Goal: Task Accomplishment & Management: Manage account settings

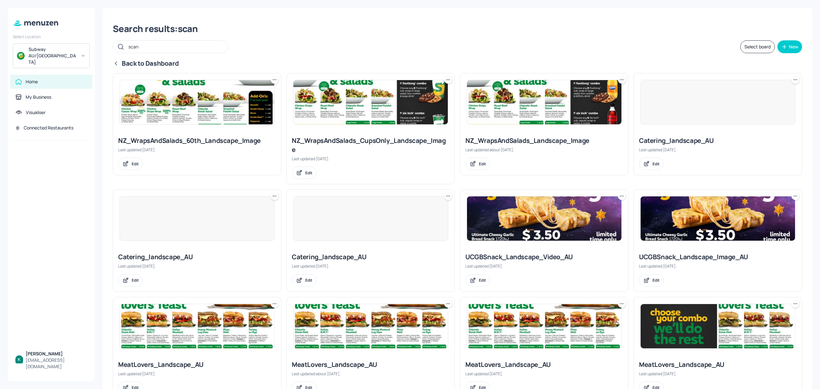
click at [63, 54] on div "Subway AU/[GEOGRAPHIC_DATA]" at bounding box center [51, 55] width 77 height 25
click at [153, 47] on div at bounding box center [410, 194] width 820 height 389
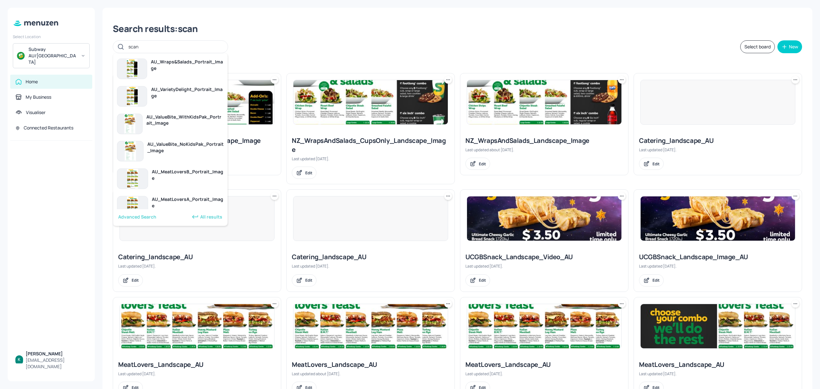
click at [150, 46] on input "scan" at bounding box center [175, 46] width 93 height 9
drag, startPoint x: 149, startPoint y: 46, endPoint x: 116, endPoint y: 44, distance: 33.0
click at [116, 44] on div "scan" at bounding box center [170, 46] width 115 height 13
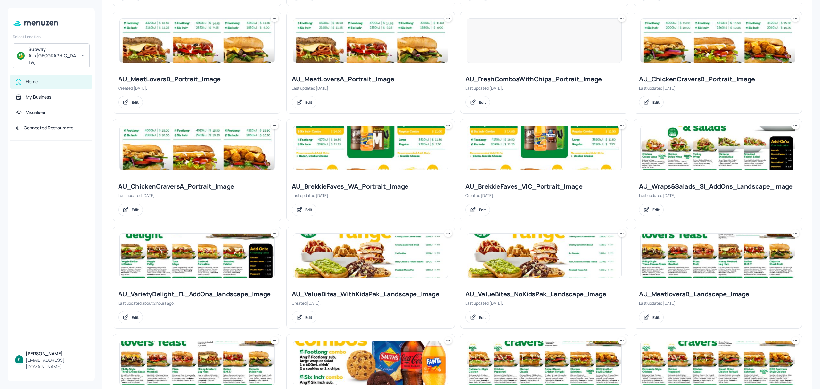
scroll to position [385, 0]
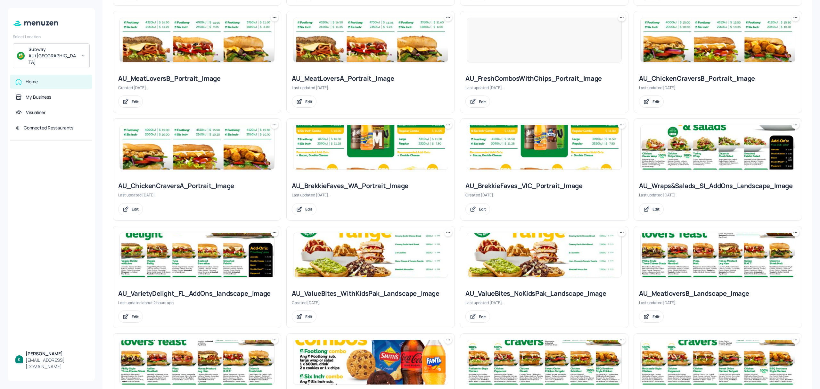
type input "aus"
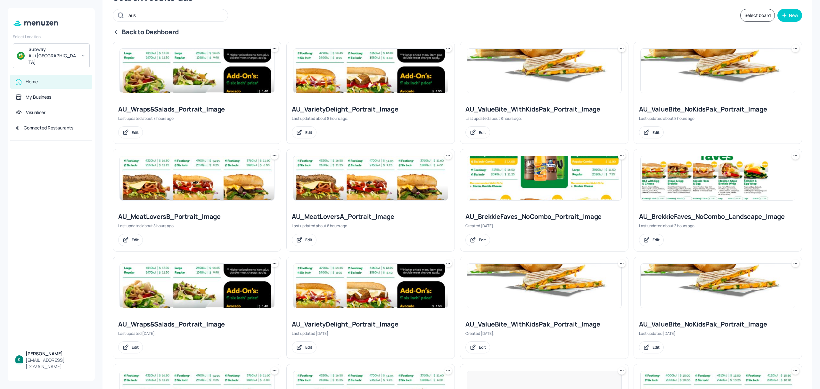
scroll to position [0, 0]
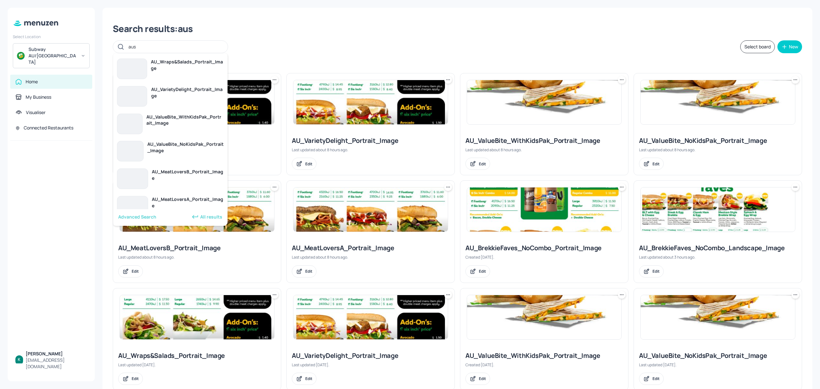
drag, startPoint x: 144, startPoint y: 43, endPoint x: 110, endPoint y: 50, distance: 34.8
click at [41, 21] on icon at bounding box center [35, 23] width 46 height 7
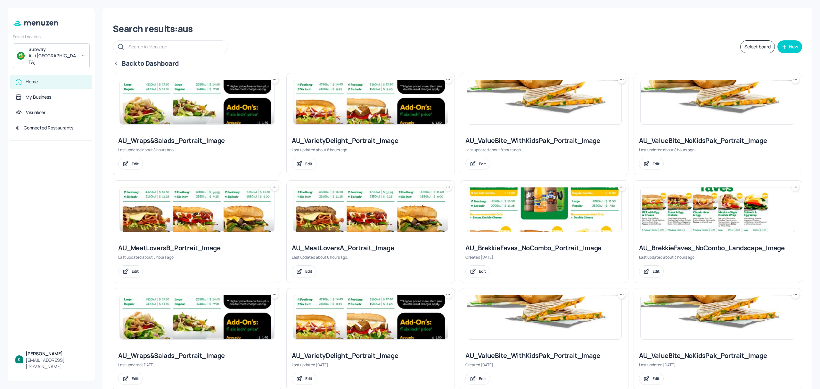
click at [41, 79] on div "Home" at bounding box center [51, 82] width 72 height 6
click at [13, 21] on icon at bounding box center [35, 23] width 46 height 7
drag, startPoint x: 45, startPoint y: 88, endPoint x: 44, endPoint y: 84, distance: 4.9
click at [44, 94] on div "My Business" at bounding box center [39, 97] width 26 height 6
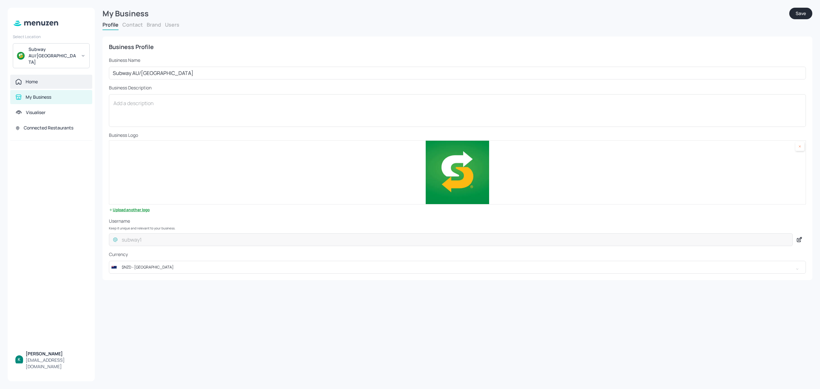
click at [44, 79] on div "Home" at bounding box center [51, 82] width 72 height 6
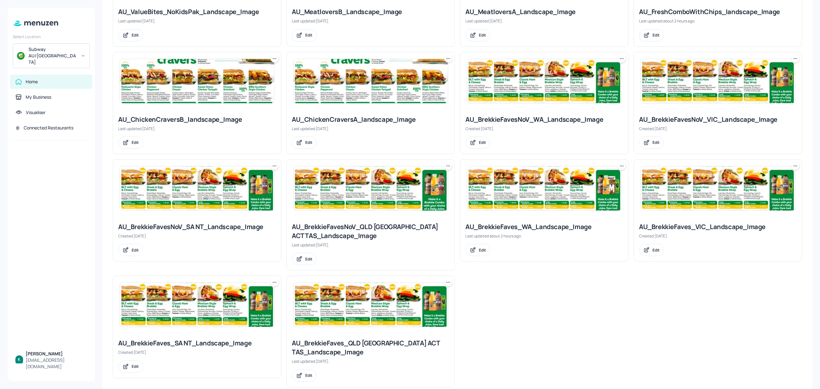
scroll to position [361, 0]
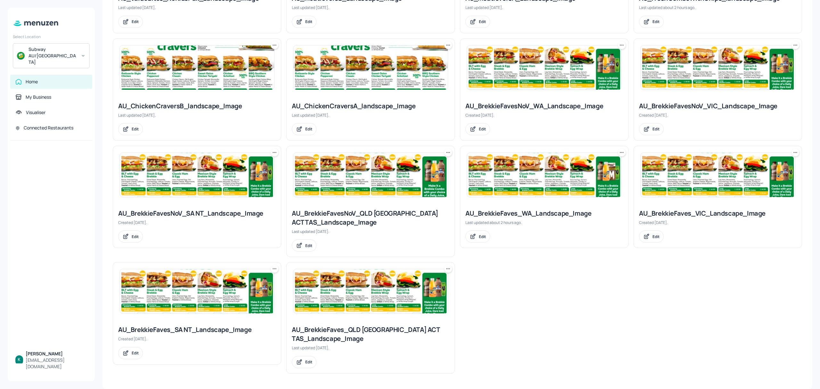
click at [696, 218] on div "AU_BrekkieFaves_VIC_Landscape_Image Created [DATE]. Edit" at bounding box center [718, 226] width 168 height 44
click at [694, 216] on div "AU_BrekkieFaves_VIC_Landscape_Image" at bounding box center [718, 213] width 158 height 9
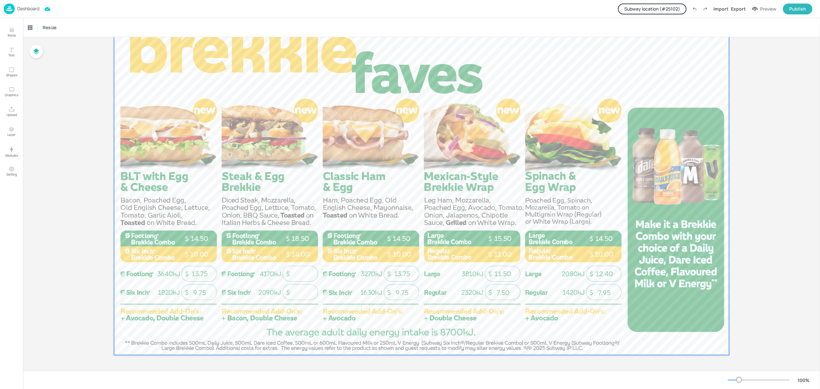
scroll to position [49, 0]
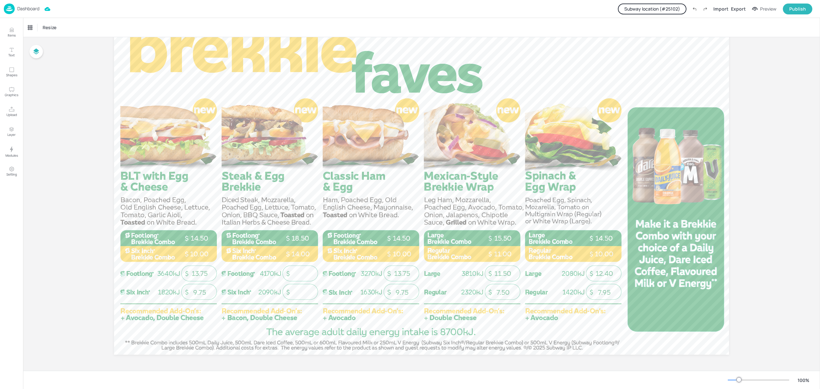
click at [660, 5] on button "Subway location (# 25102 )" at bounding box center [652, 9] width 69 height 11
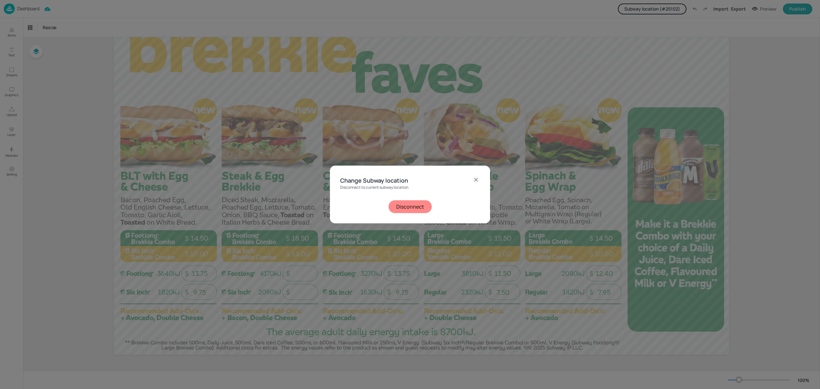
click at [409, 202] on button "Disconnect" at bounding box center [410, 206] width 43 height 13
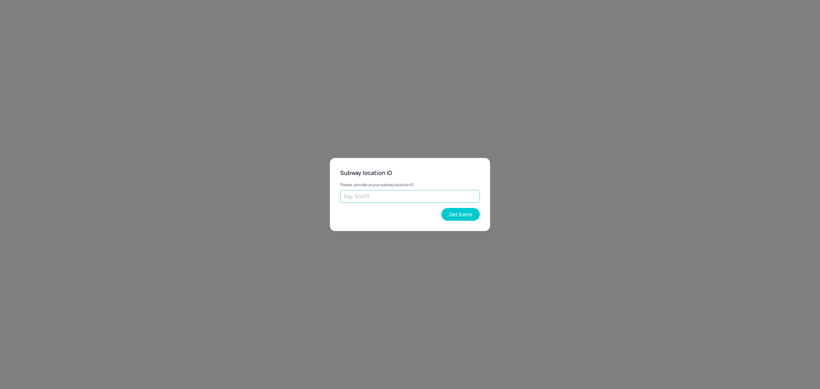
click at [383, 195] on input "text" at bounding box center [410, 196] width 140 height 13
type input "41480"
click at [470, 210] on button "Get Items" at bounding box center [461, 214] width 38 height 13
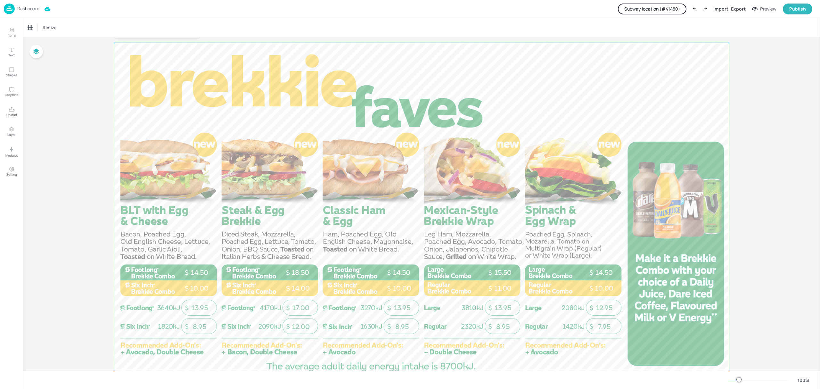
scroll to position [0, 0]
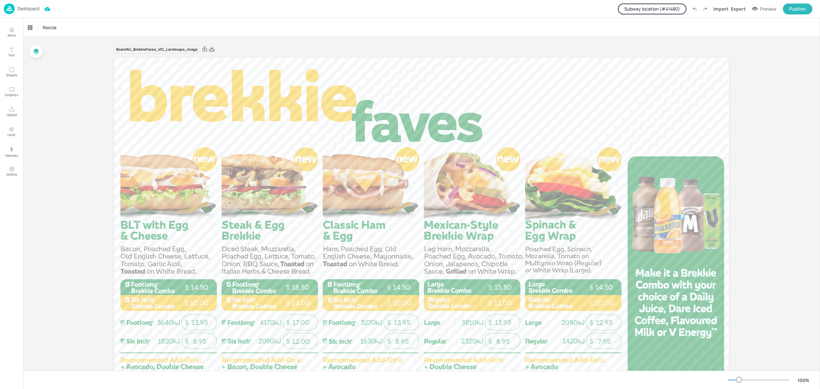
click at [209, 51] on icon at bounding box center [211, 49] width 5 height 4
